Goal: Information Seeking & Learning: Check status

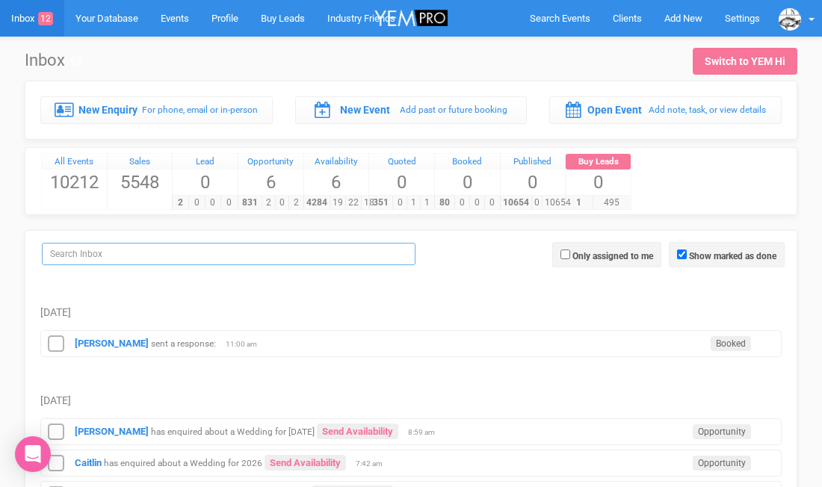
click at [171, 249] on input "search" at bounding box center [228, 254] width 373 height 22
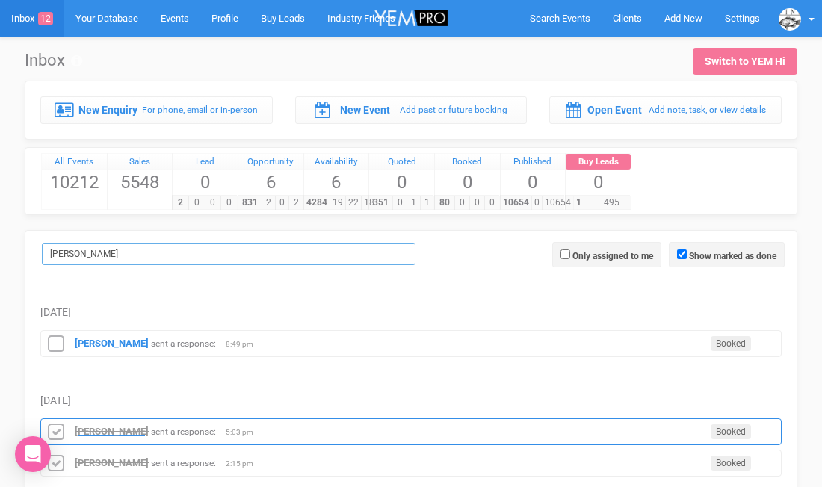
type input "[PERSON_NAME]"
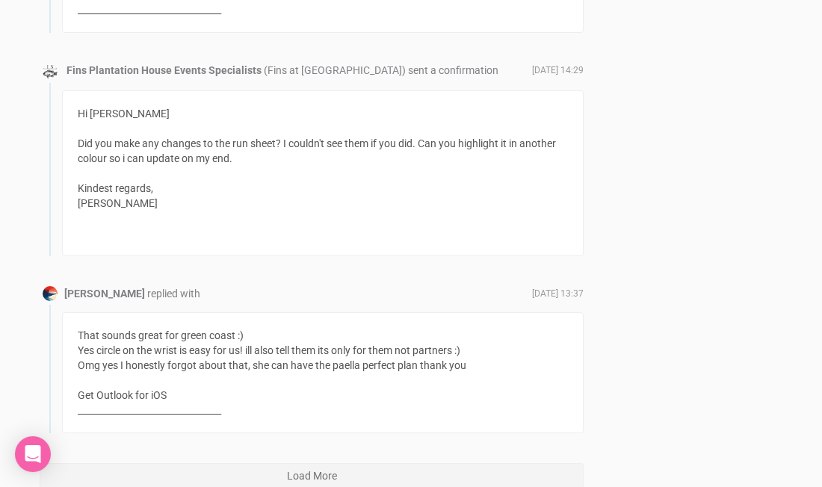
scroll to position [7810, 0]
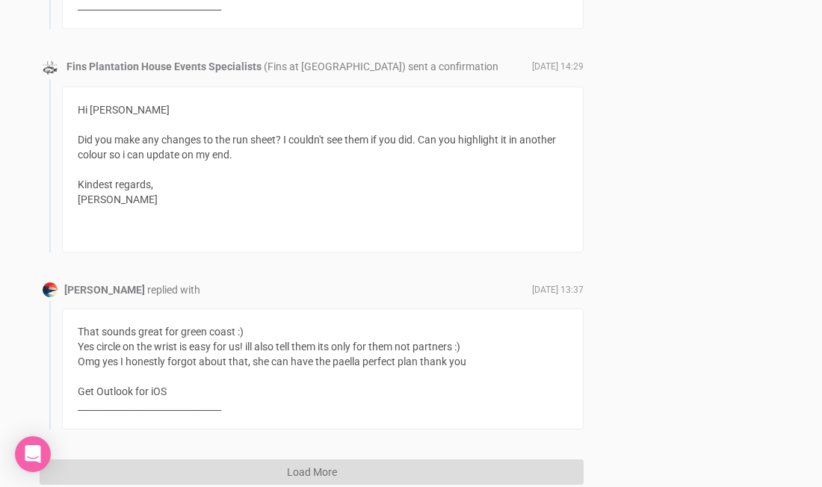
click at [325, 459] on button "Load More" at bounding box center [312, 471] width 544 height 25
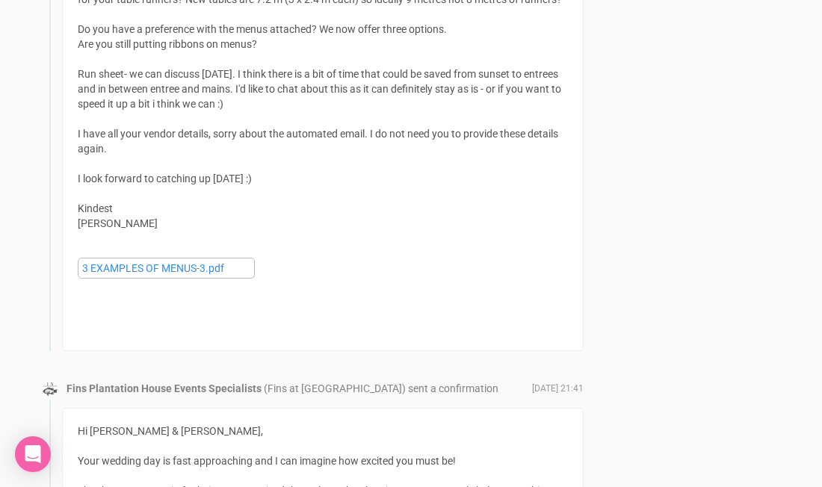
scroll to position [10273, 0]
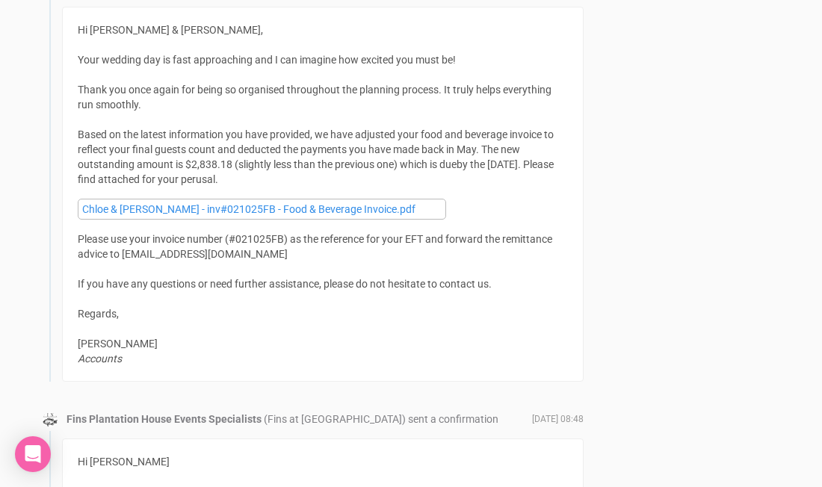
scroll to position [10698, 0]
